Goal: Find specific page/section: Find specific page/section

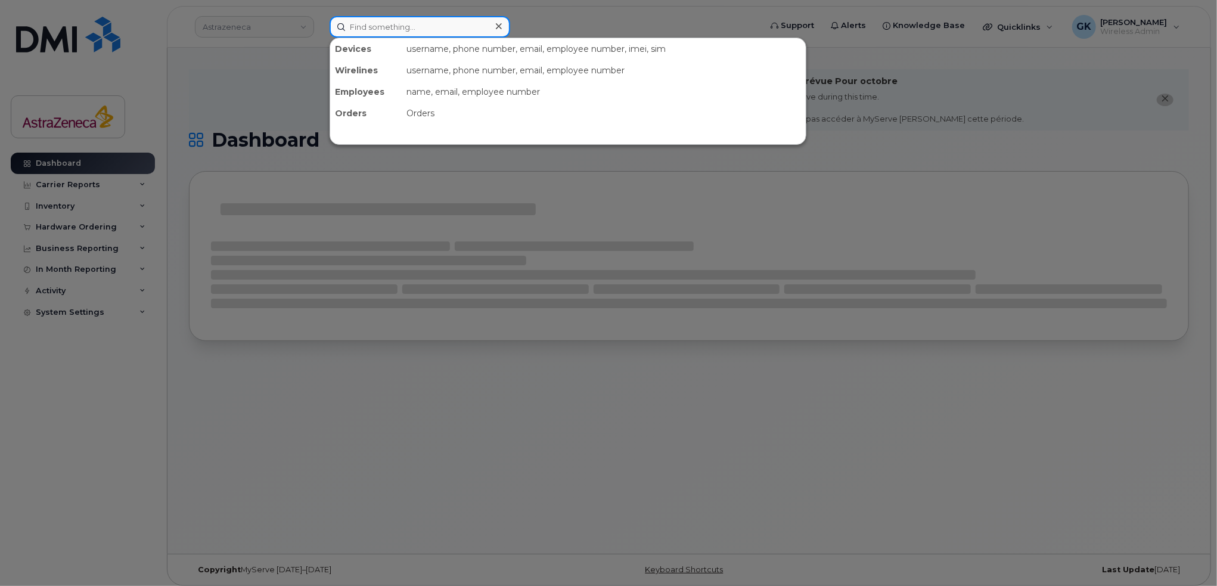
click at [379, 26] on input at bounding box center [420, 26] width 181 height 21
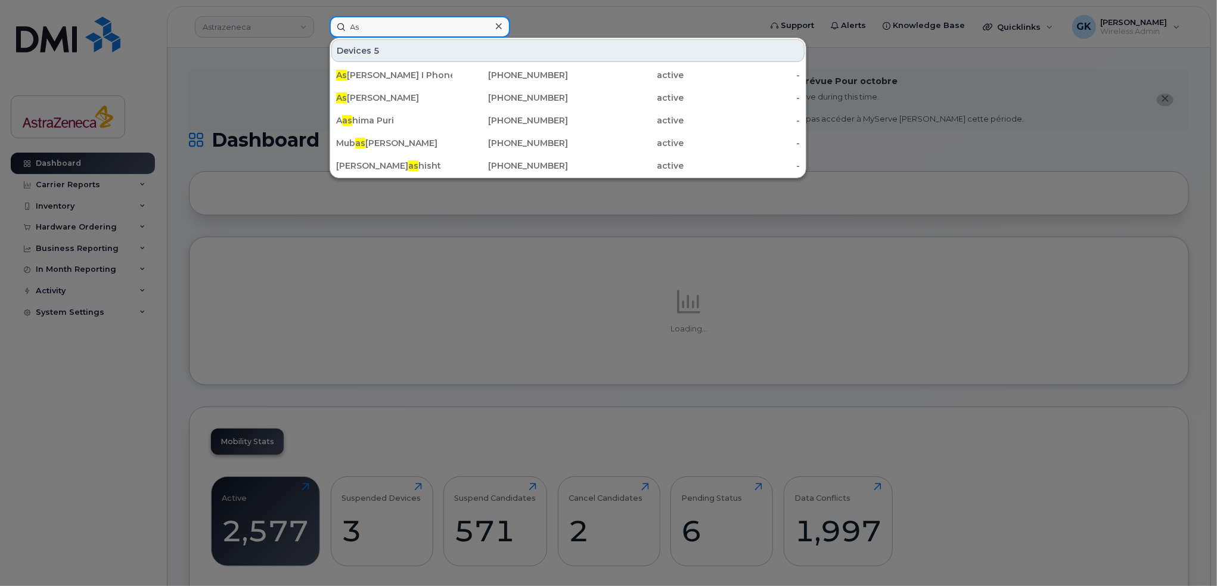
type input "A"
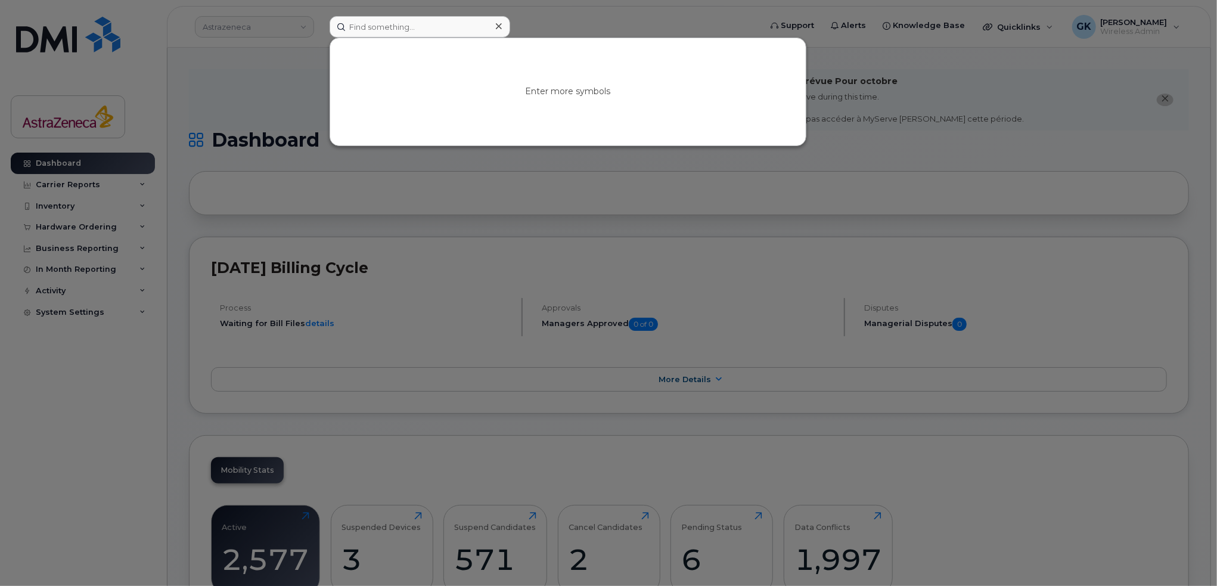
click at [111, 132] on div at bounding box center [608, 293] width 1217 height 586
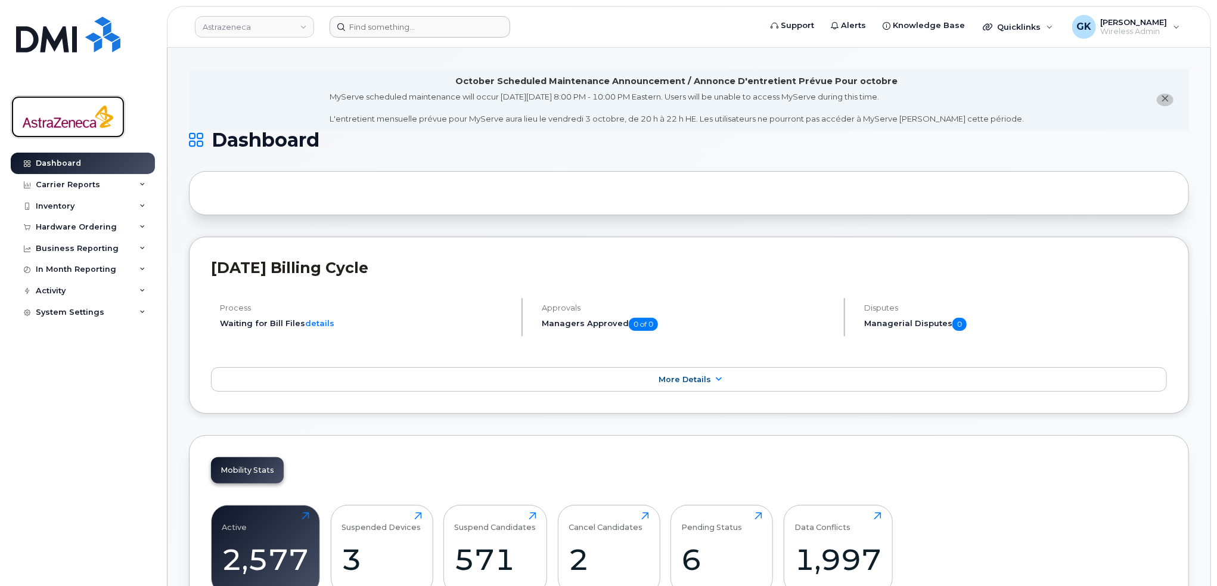
click at [73, 119] on img at bounding box center [68, 117] width 92 height 35
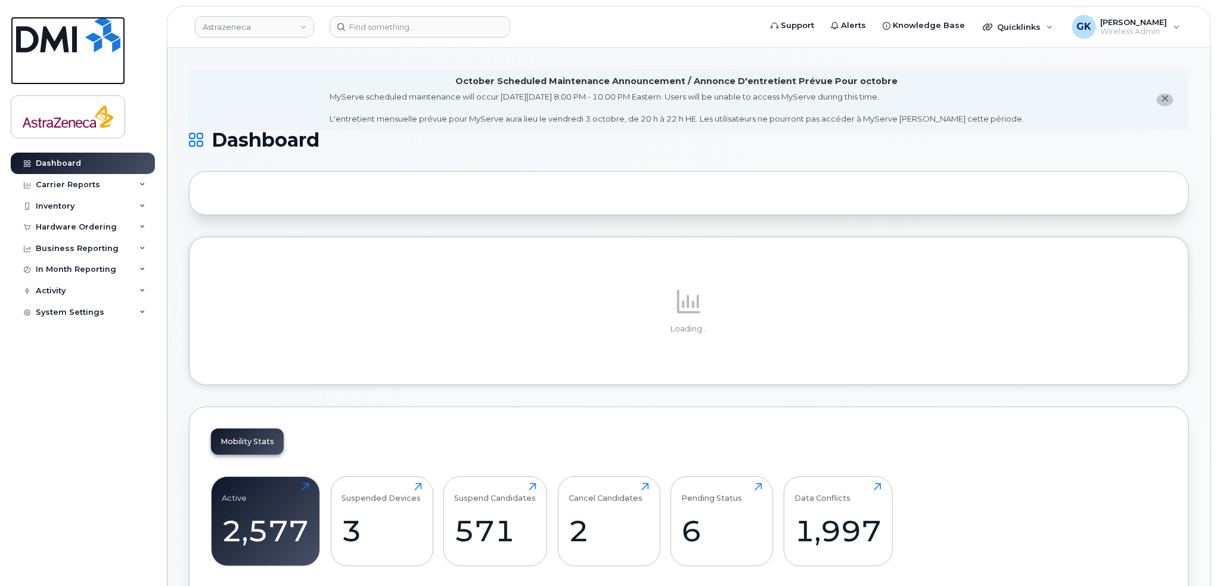
click at [77, 31] on img at bounding box center [68, 35] width 104 height 36
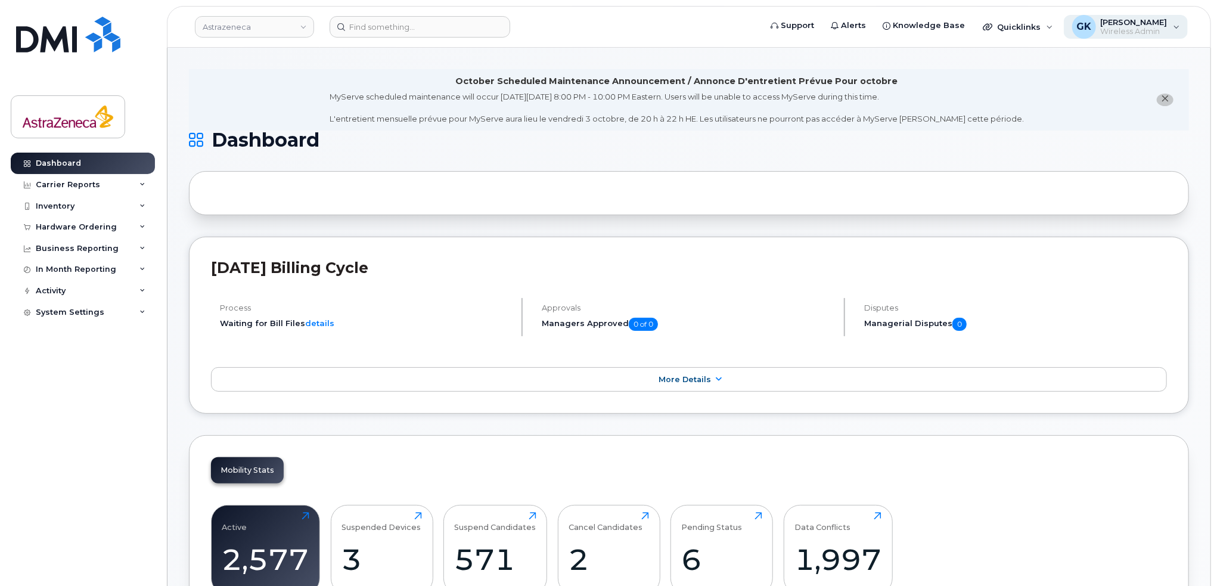
click at [1156, 27] on span "Wireless Admin" at bounding box center [1134, 32] width 67 height 10
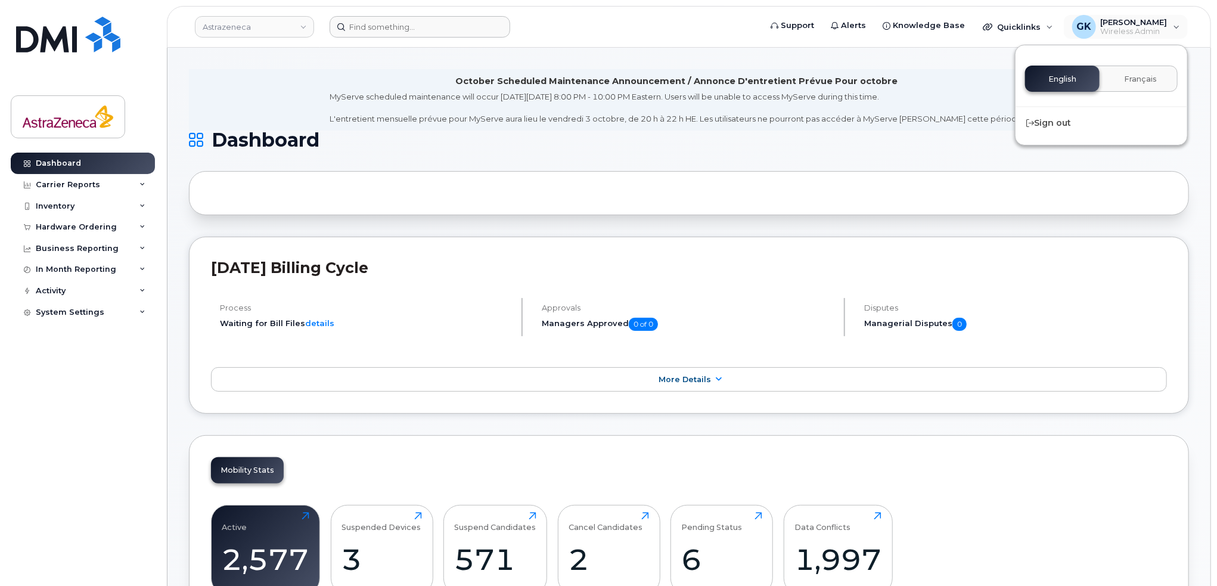
click at [714, 26] on form at bounding box center [541, 26] width 423 height 21
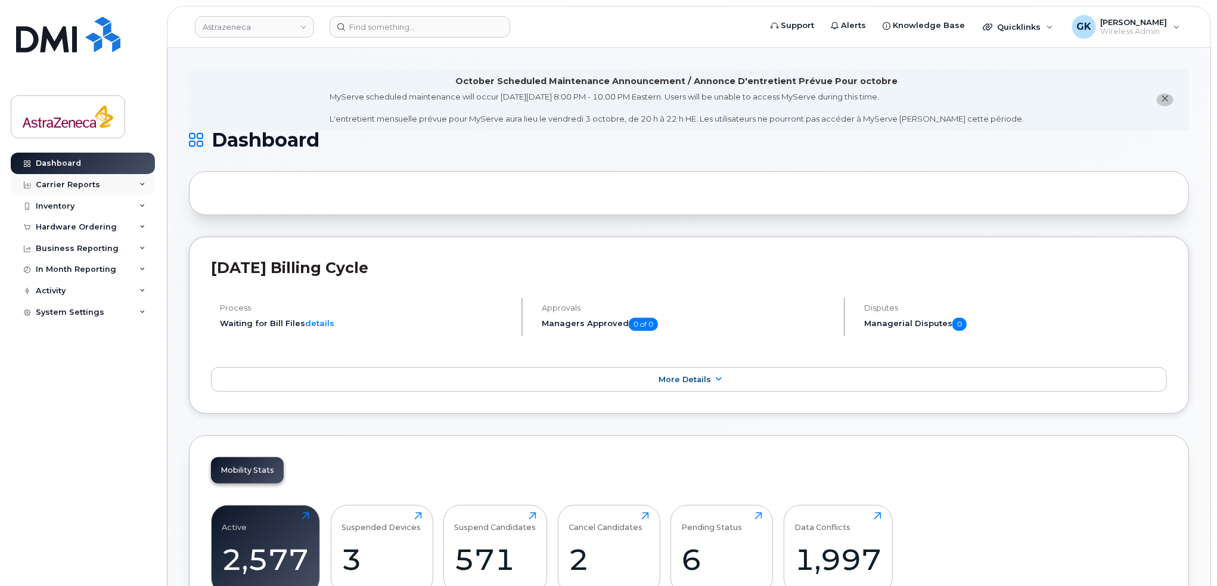
click at [93, 180] on div "Carrier Reports" at bounding box center [83, 184] width 144 height 21
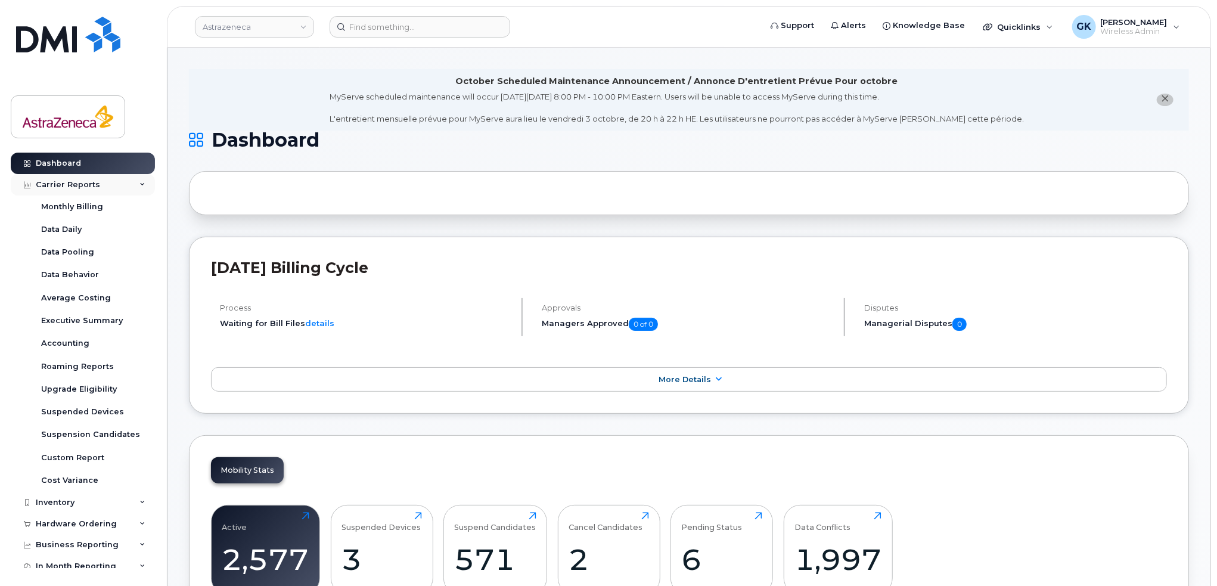
click at [95, 181] on div "Carrier Reports" at bounding box center [68, 185] width 64 height 10
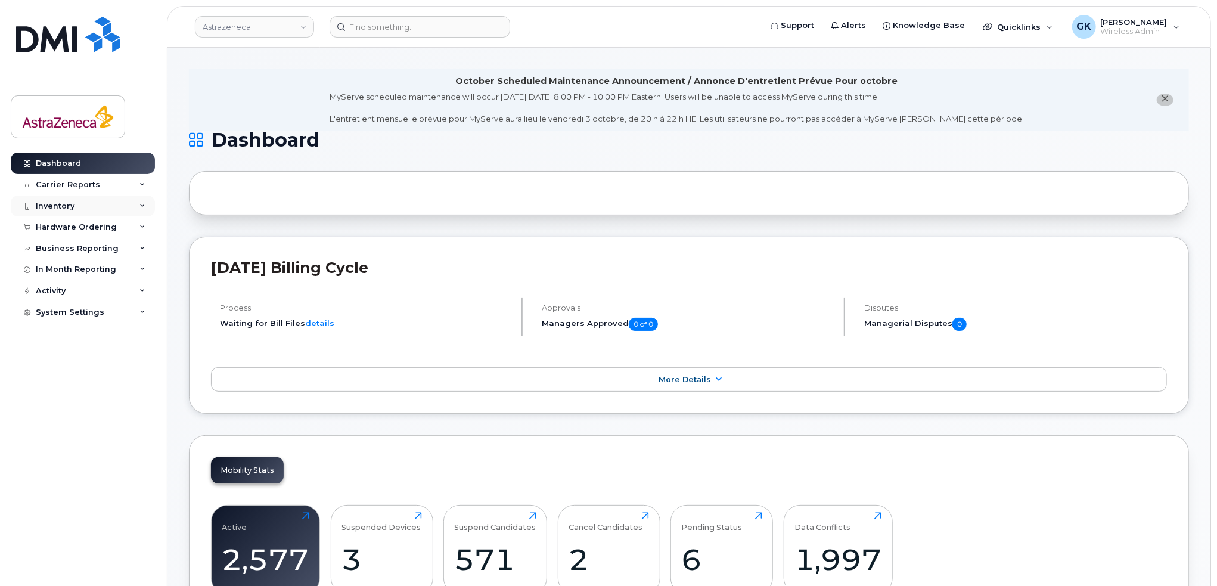
click at [91, 204] on div "Inventory" at bounding box center [83, 205] width 144 height 21
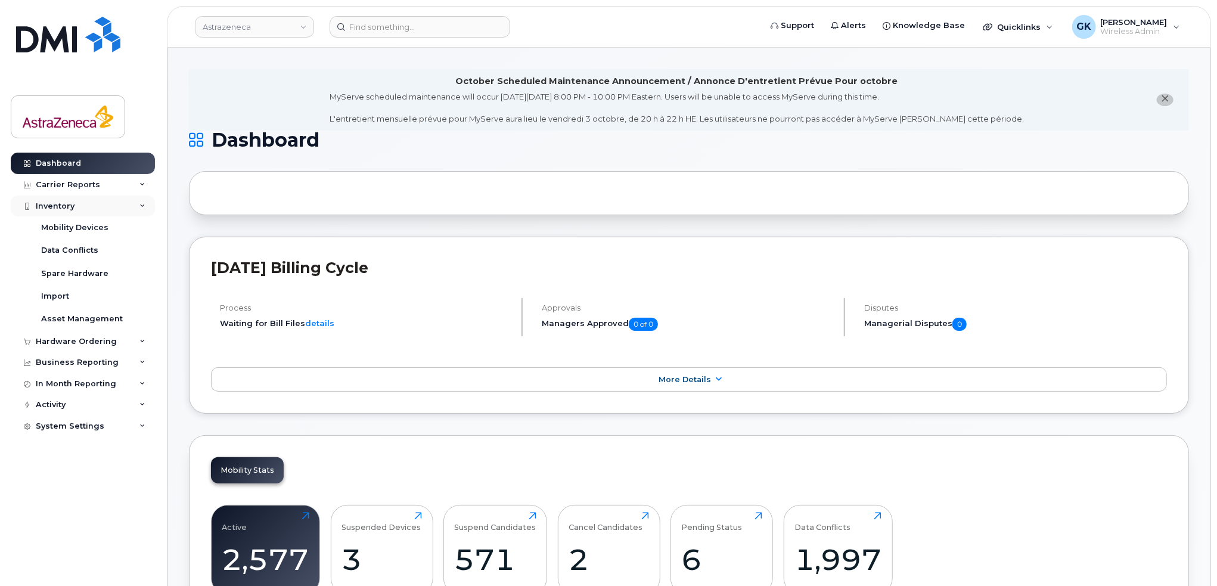
click at [91, 204] on div "Inventory" at bounding box center [83, 205] width 144 height 21
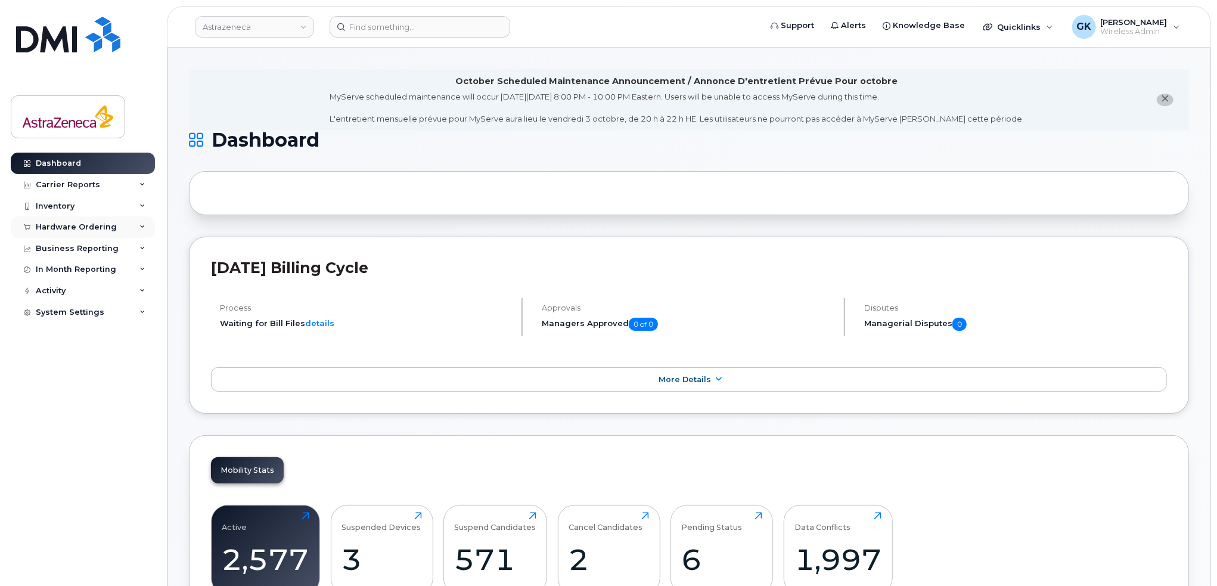
click at [95, 228] on div "Hardware Ordering" at bounding box center [76, 227] width 81 height 10
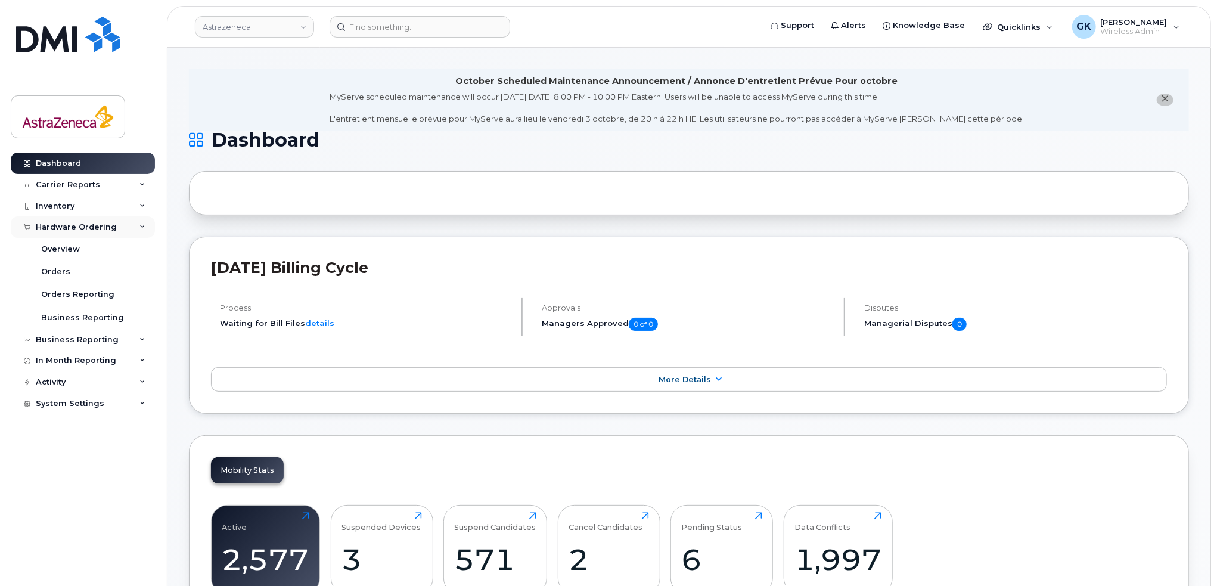
click at [95, 228] on div "Hardware Ordering" at bounding box center [76, 227] width 81 height 10
